Goal: Task Accomplishment & Management: Manage account settings

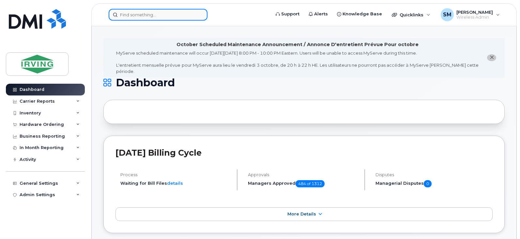
click at [142, 11] on input at bounding box center [158, 15] width 99 height 12
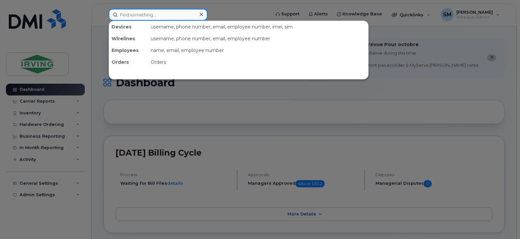
paste input "301352"
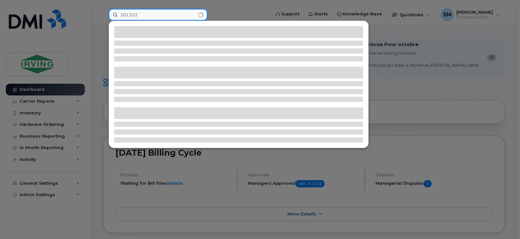
type input "301352"
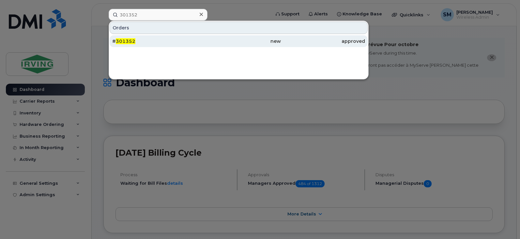
click at [131, 41] on span "301352" at bounding box center [126, 41] width 20 height 6
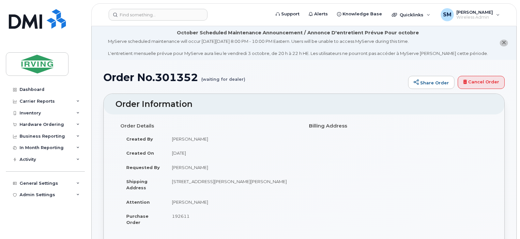
drag, startPoint x: 516, startPoint y: 9, endPoint x: 519, endPoint y: 16, distance: 7.2
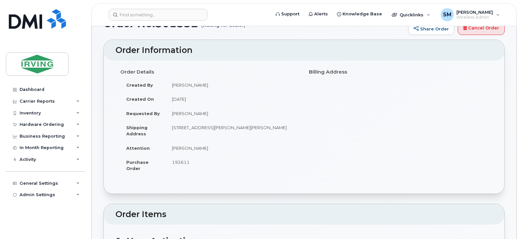
scroll to position [45, 0]
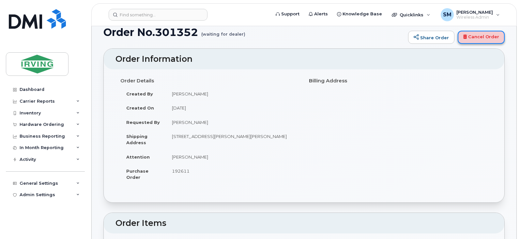
click at [487, 37] on link "Cancel Order" at bounding box center [481, 37] width 47 height 13
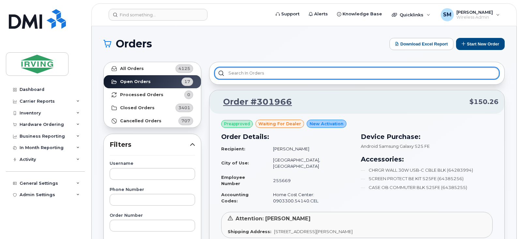
click at [252, 72] on input "text" at bounding box center [357, 73] width 285 height 12
click at [306, 73] on input "text" at bounding box center [357, 73] width 285 height 12
paste input "301320"
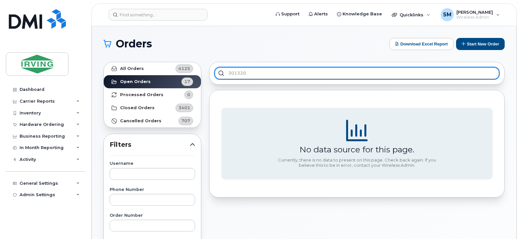
type input "301320"
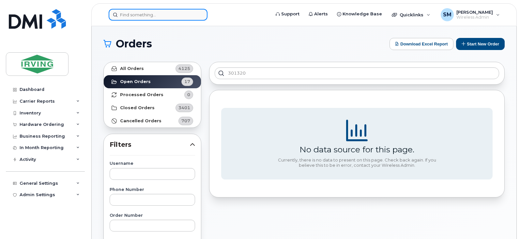
click at [141, 11] on input at bounding box center [158, 15] width 99 height 12
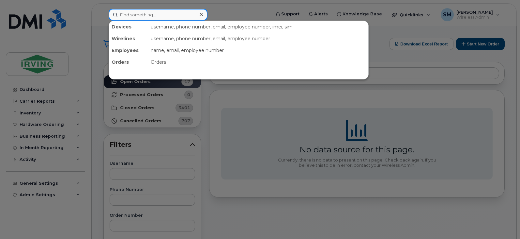
paste input "301320"
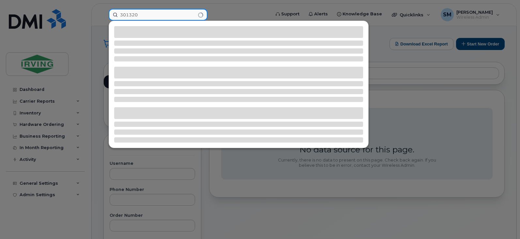
type input "301320"
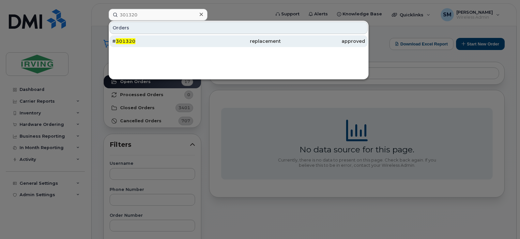
click at [143, 41] on div "# 301320" at bounding box center [154, 41] width 84 height 7
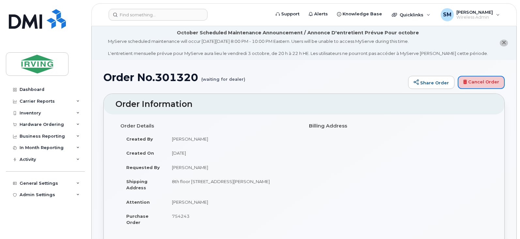
drag, startPoint x: 485, startPoint y: 83, endPoint x: 286, endPoint y: 21, distance: 209.0
click at [485, 83] on link "Cancel Order" at bounding box center [481, 82] width 47 height 13
